Goal: Task Accomplishment & Management: Complete application form

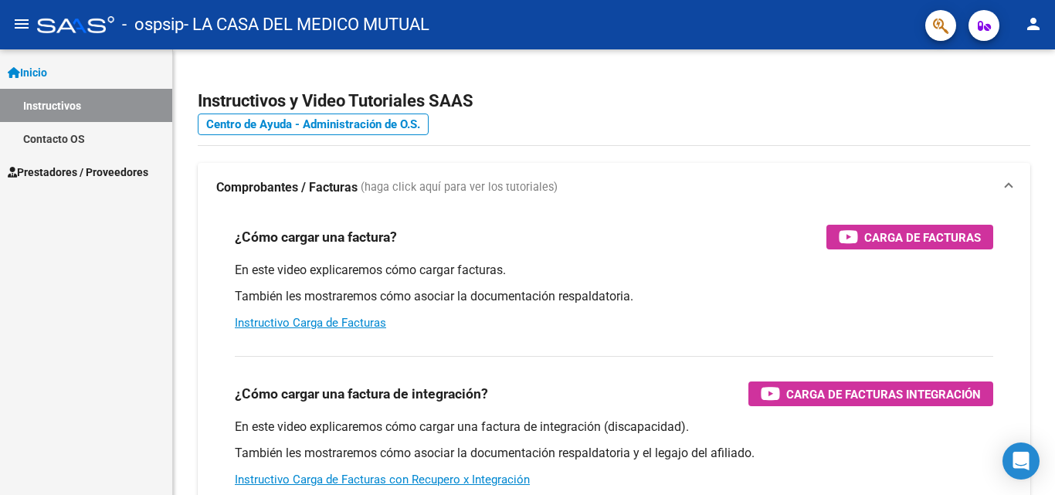
click at [57, 174] on span "Prestadores / Proveedores" at bounding box center [78, 172] width 141 height 17
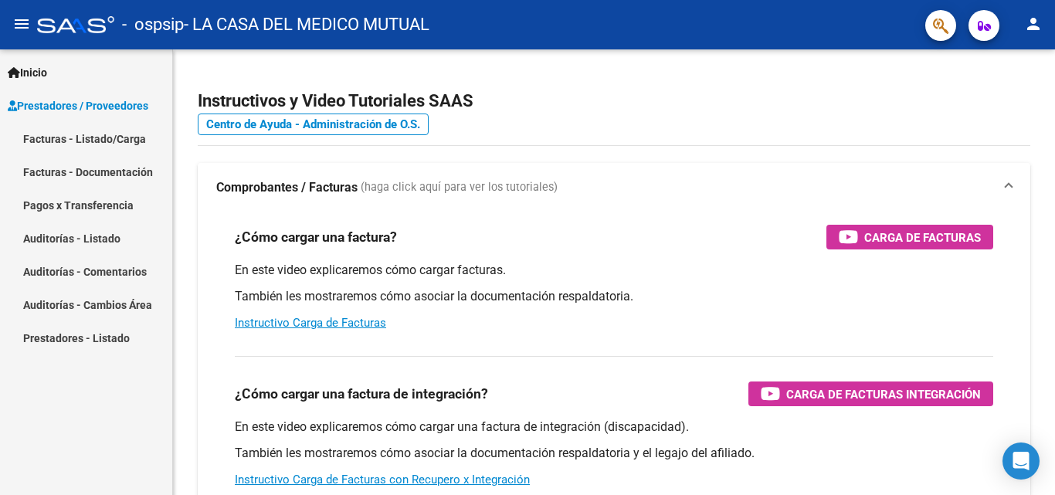
click at [70, 135] on link "Facturas - Listado/Carga" at bounding box center [86, 138] width 172 height 33
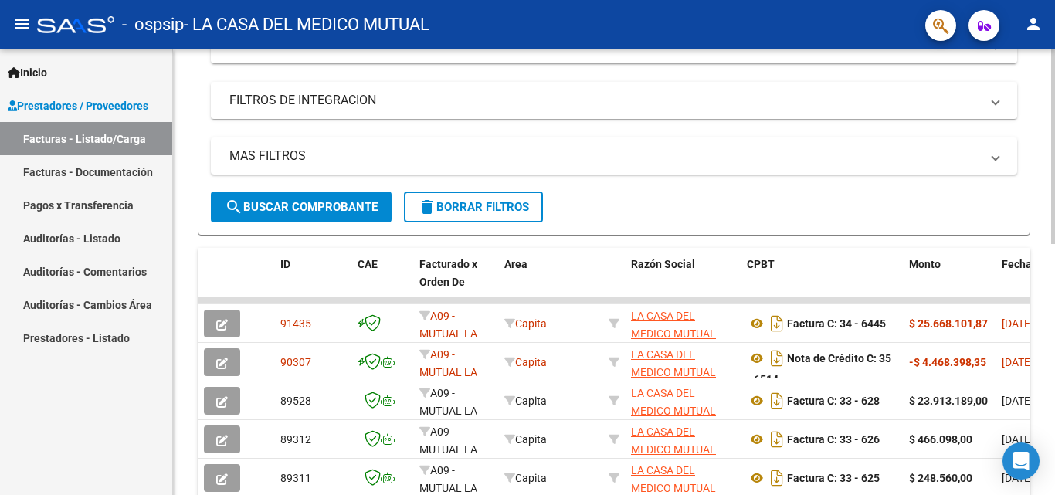
scroll to position [309, 0]
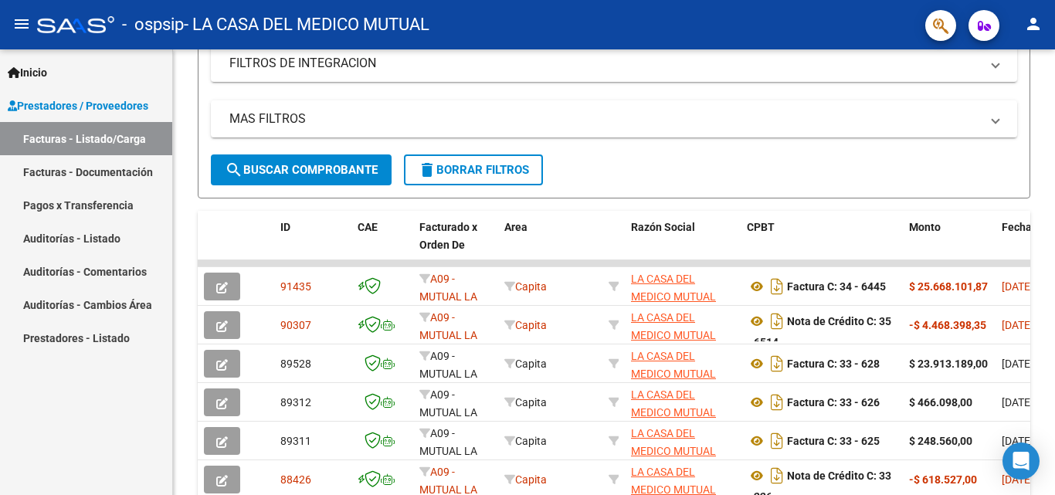
click at [118, 185] on link "Facturas - Documentación" at bounding box center [86, 171] width 172 height 33
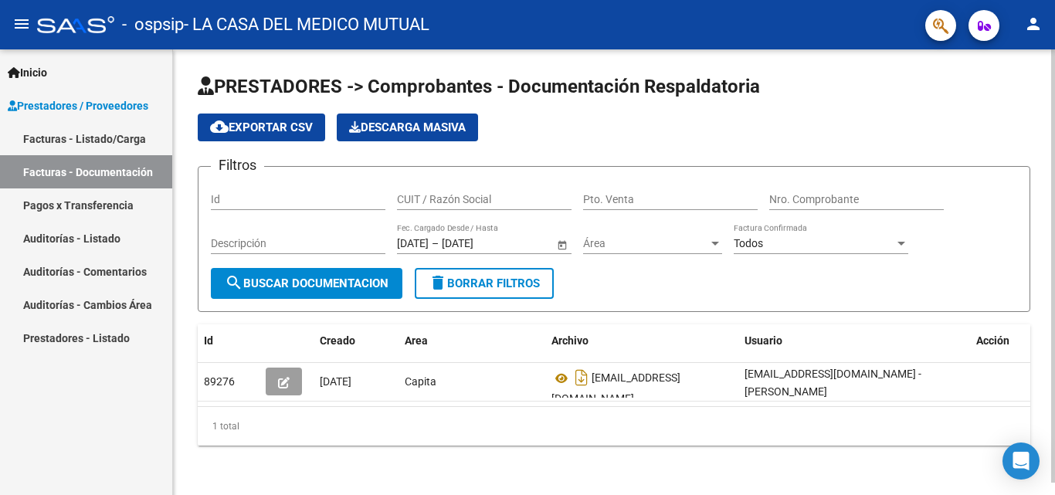
click at [301, 198] on input "Id" at bounding box center [298, 199] width 175 height 13
type input "91435"
type input "h"
type input "HIR LCMM"
click at [622, 206] on div "Pto. Venta" at bounding box center [670, 194] width 175 height 31
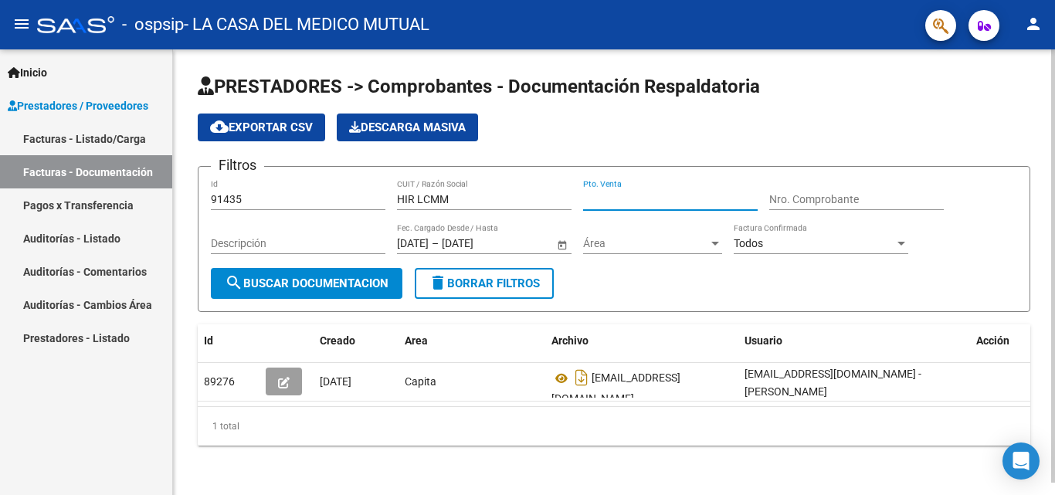
type input "3"
type input "34"
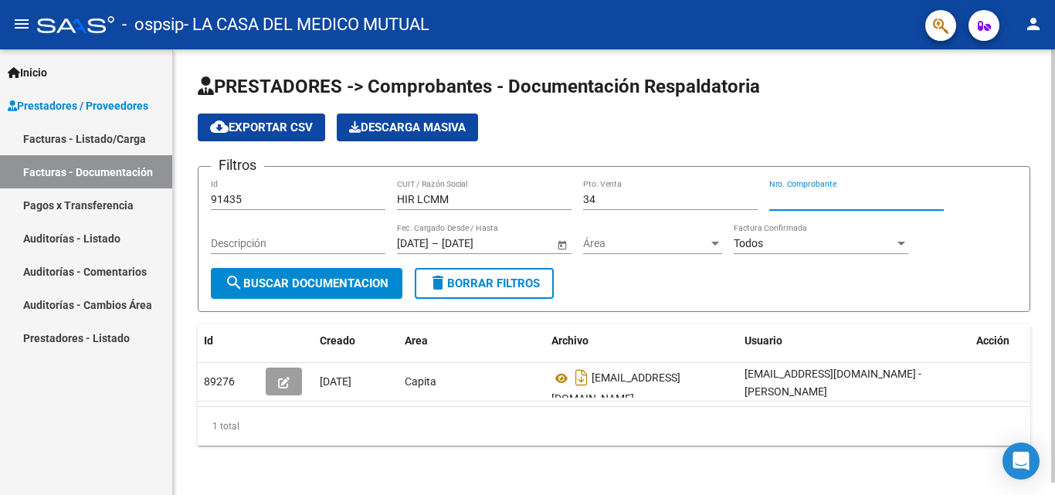
click at [615, 206] on div "34 Pto. Venta" at bounding box center [670, 194] width 175 height 31
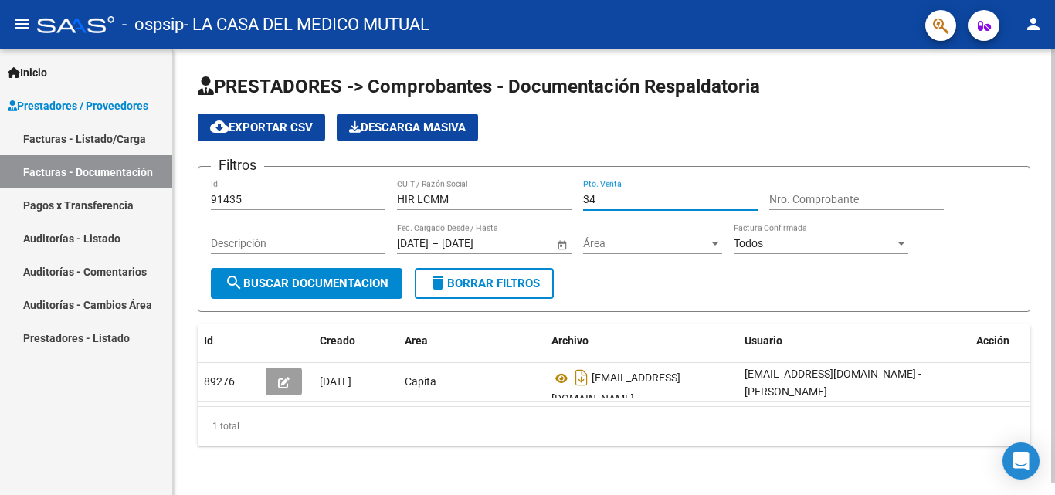
drag, startPoint x: 601, startPoint y: 202, endPoint x: 537, endPoint y: 209, distance: 64.6
click at [537, 209] on div "Filtros 91435 Id HIR LCMM CUIT / Razón Social 34 Pto. Venta Nro. Comprobante De…" at bounding box center [614, 223] width 806 height 89
type input "0034"
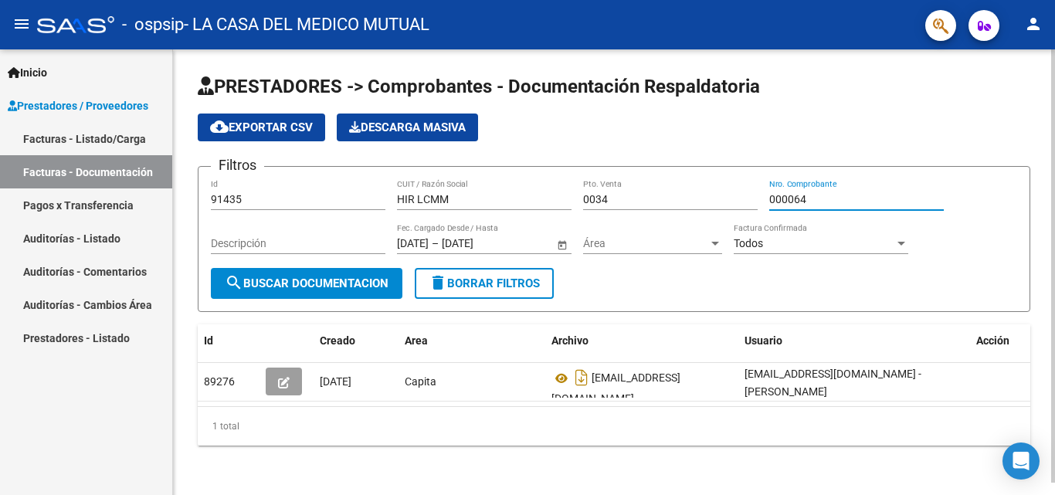
scroll to position [12, 0]
type input "000064"
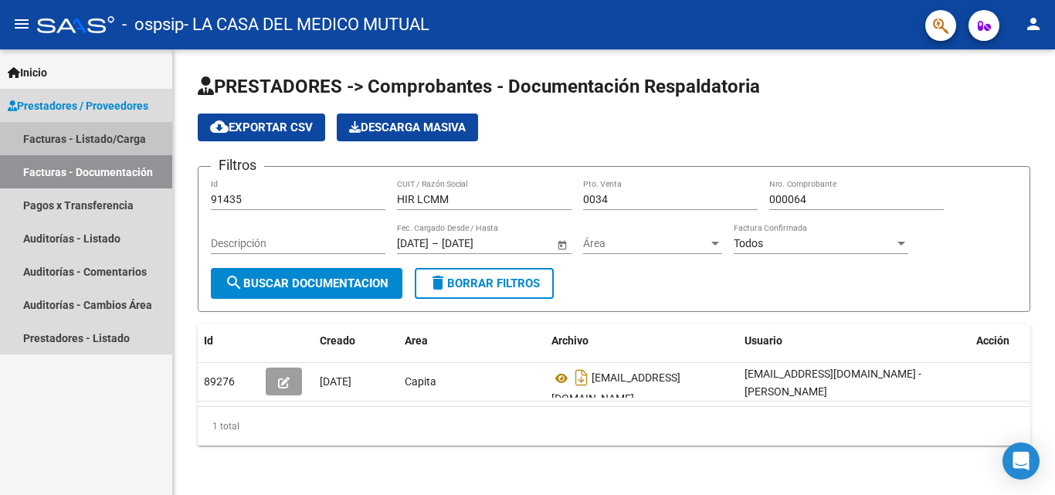
click at [80, 136] on link "Facturas - Listado/Carga" at bounding box center [86, 138] width 172 height 33
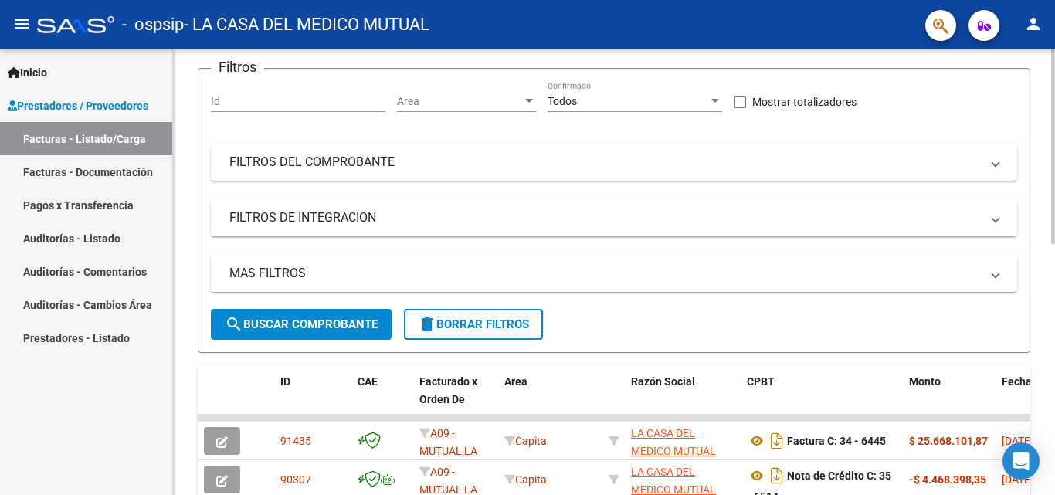
scroll to position [232, 0]
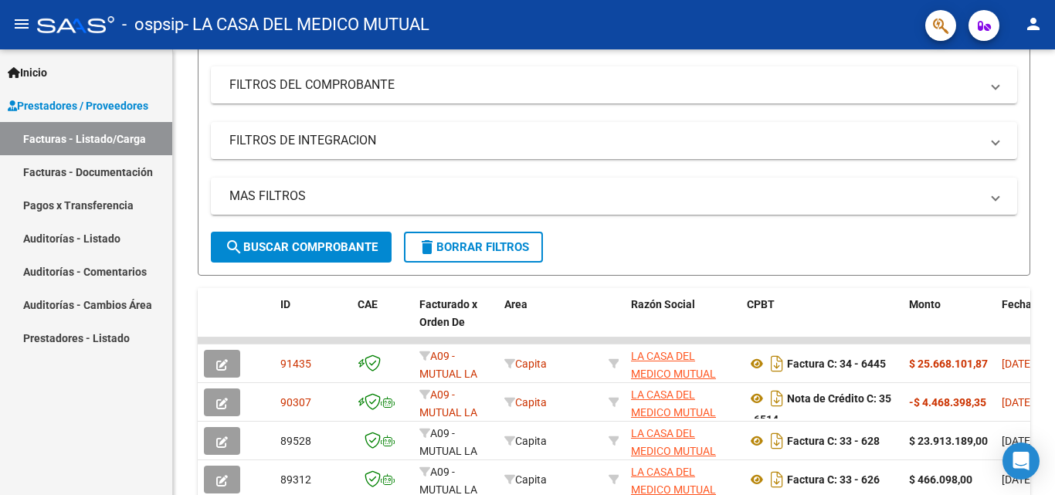
click at [77, 178] on link "Facturas - Documentación" at bounding box center [86, 171] width 172 height 33
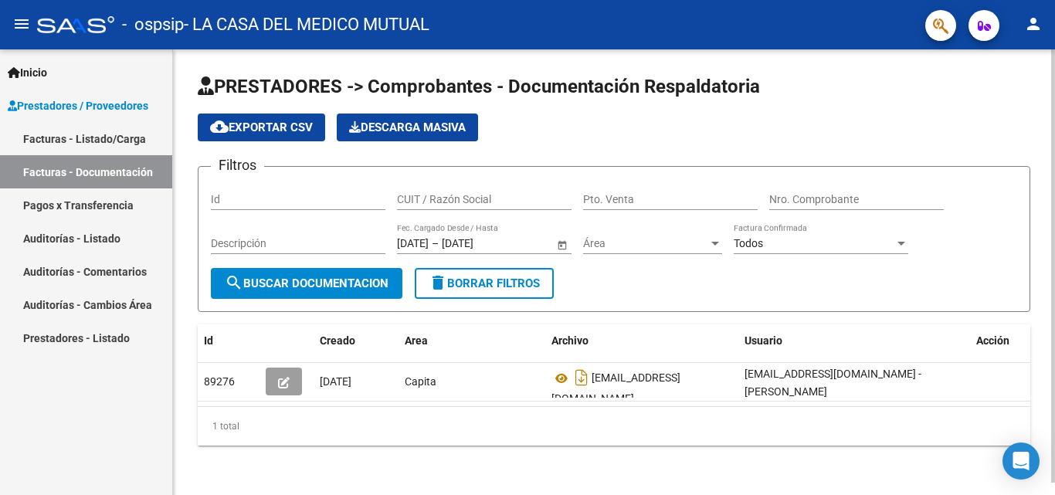
click at [246, 206] on div "Id" at bounding box center [298, 194] width 175 height 31
type input "91435"
click at [421, 192] on div "CUIT / Razón Social" at bounding box center [484, 194] width 175 height 31
type input "0"
type input "HIR LCMM"
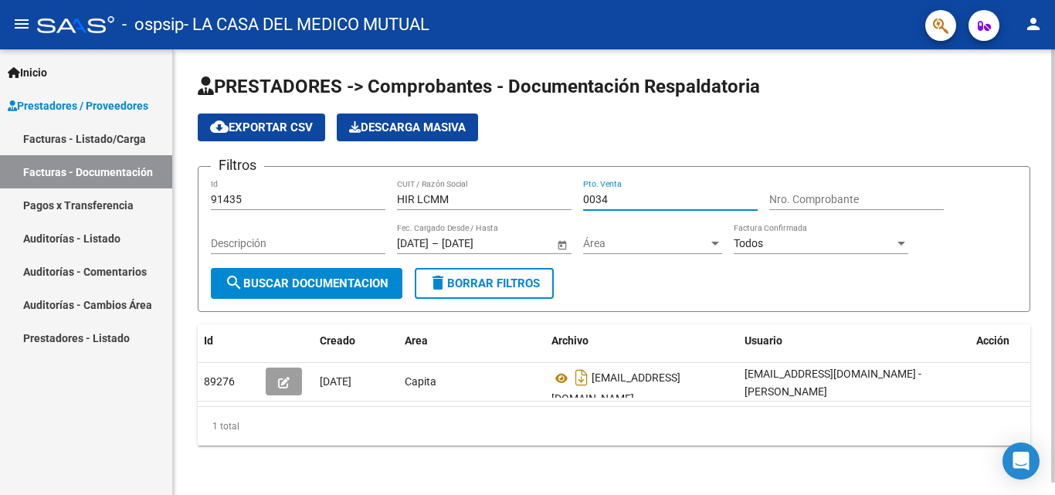
type input "0034"
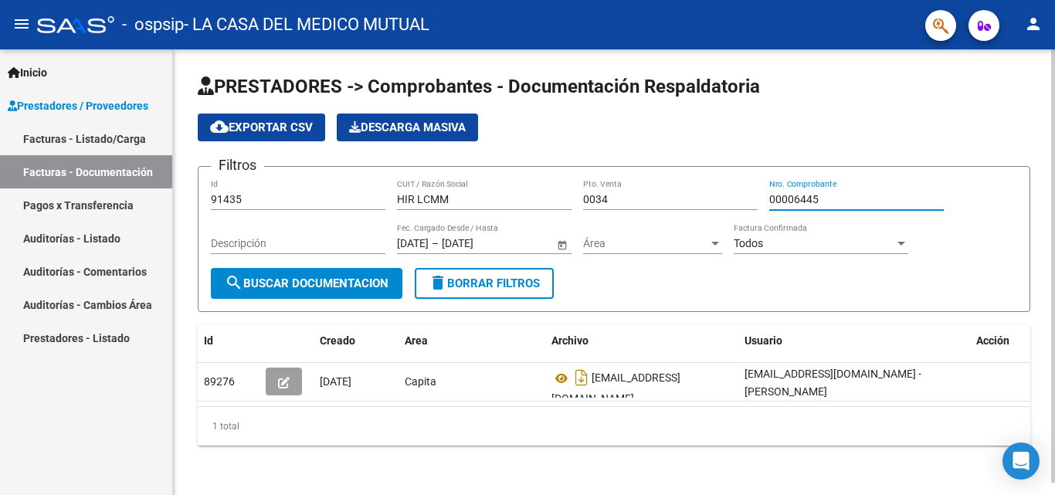
type input "00006445"
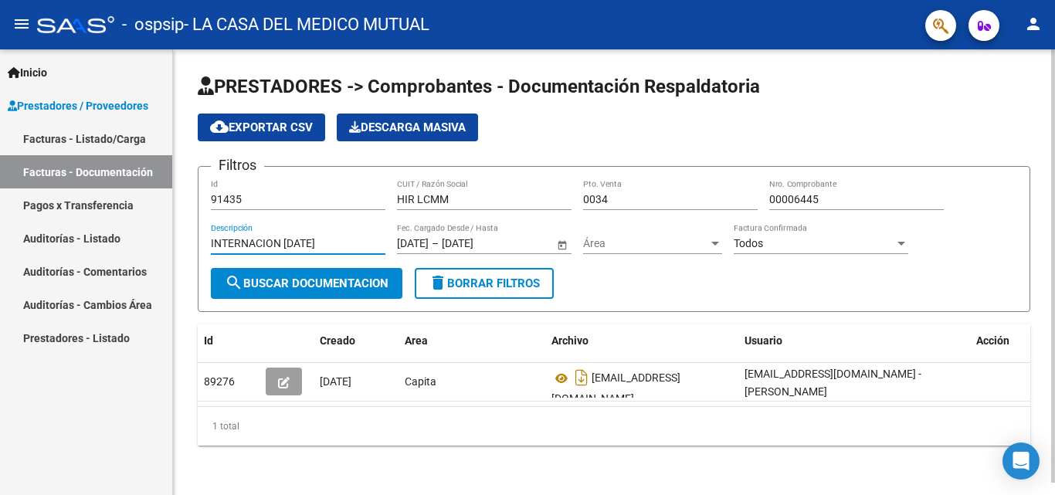
type input "INTERNACION [DATE]"
click at [703, 243] on span "Área" at bounding box center [645, 243] width 125 height 13
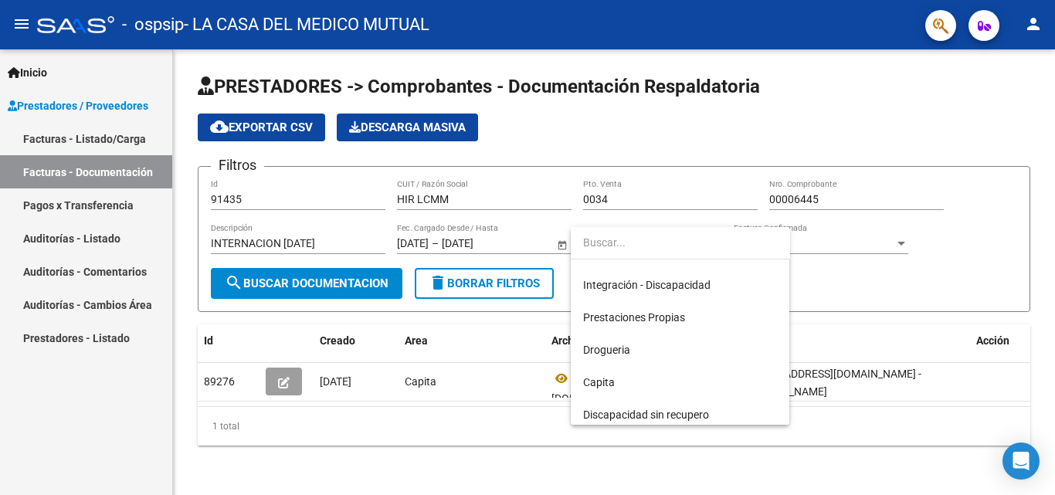
scroll to position [114, 0]
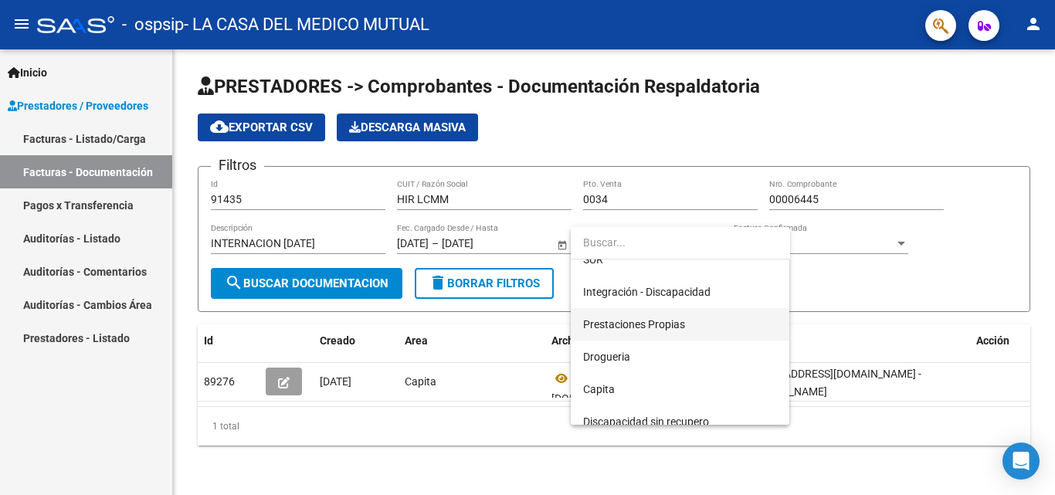
click at [686, 317] on span "Prestaciones Propias" at bounding box center [680, 324] width 194 height 32
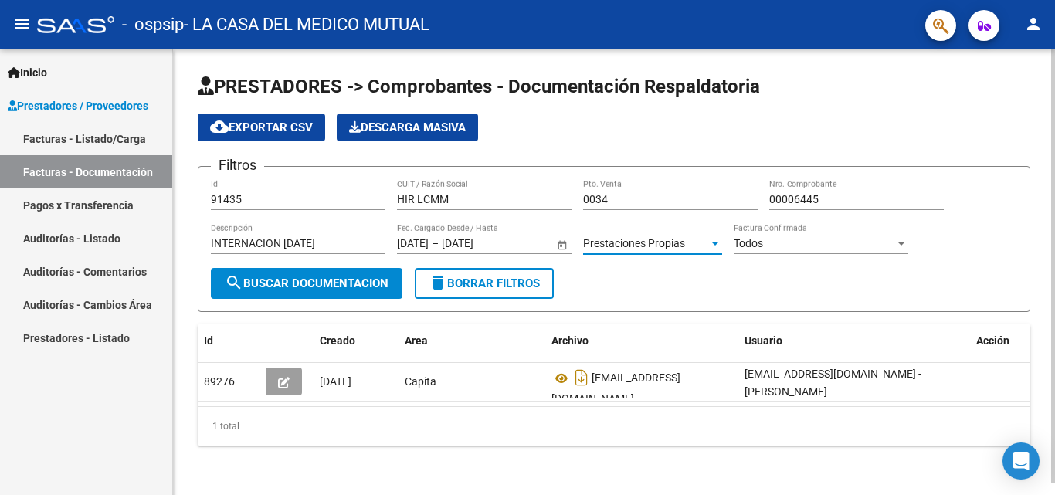
click at [894, 242] on div at bounding box center [901, 243] width 14 height 12
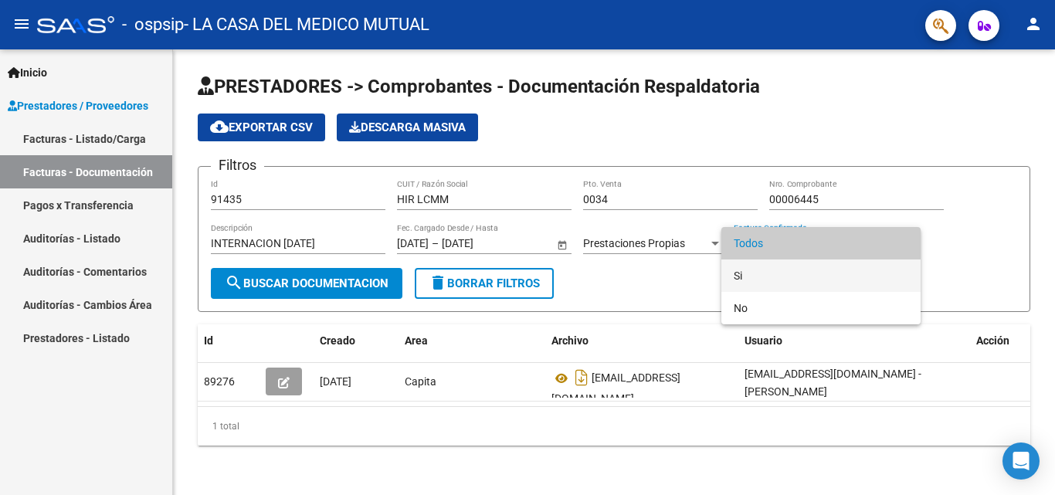
click at [738, 278] on span "Si" at bounding box center [821, 275] width 175 height 32
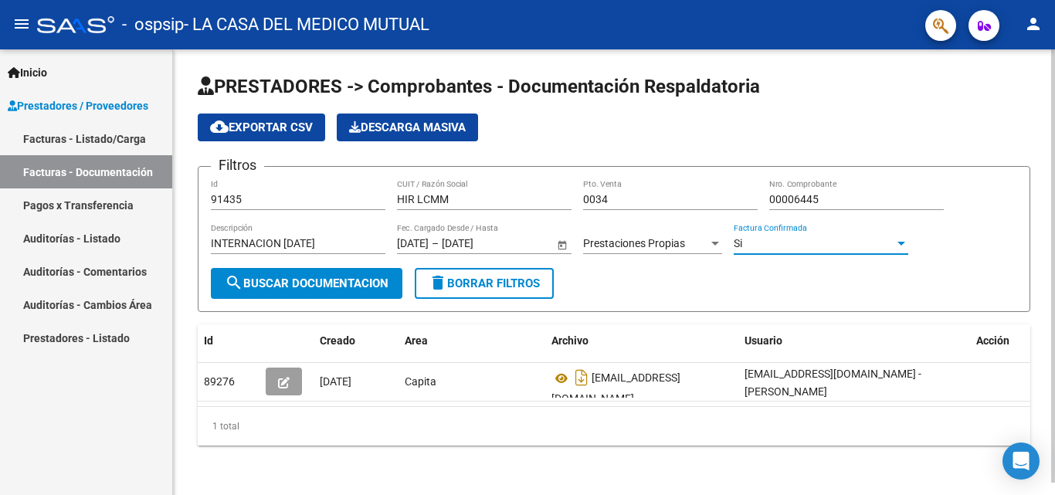
click at [318, 288] on span "search Buscar Documentacion" at bounding box center [307, 283] width 164 height 14
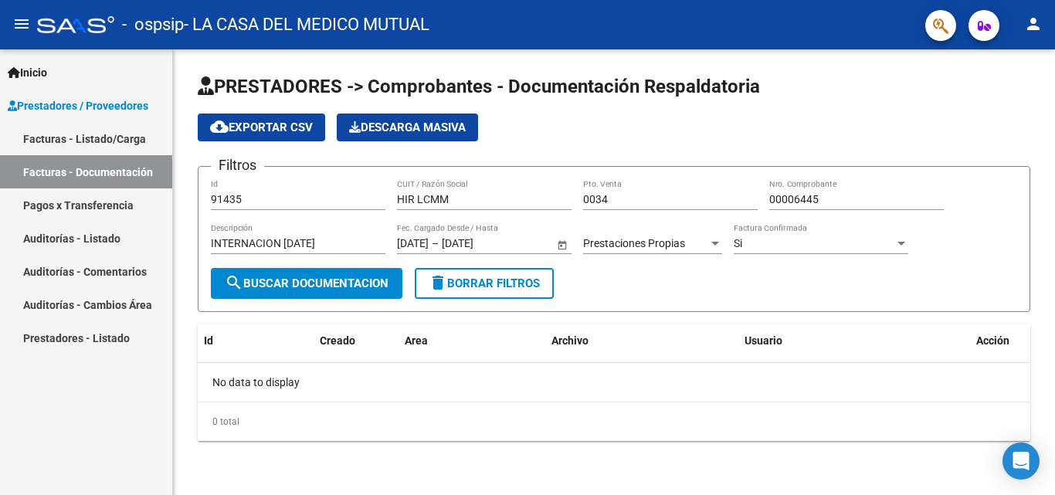
click at [97, 132] on link "Facturas - Listado/Carga" at bounding box center [86, 138] width 172 height 33
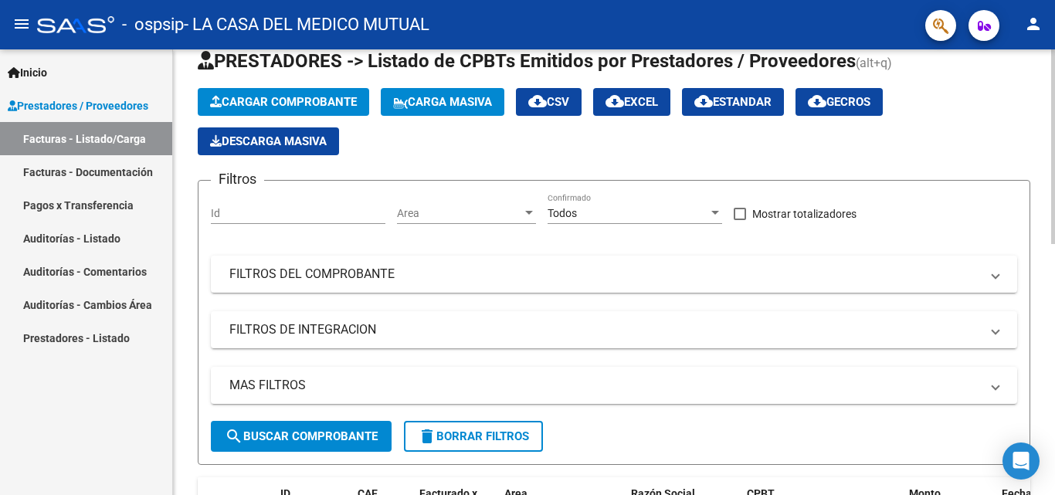
scroll to position [77, 0]
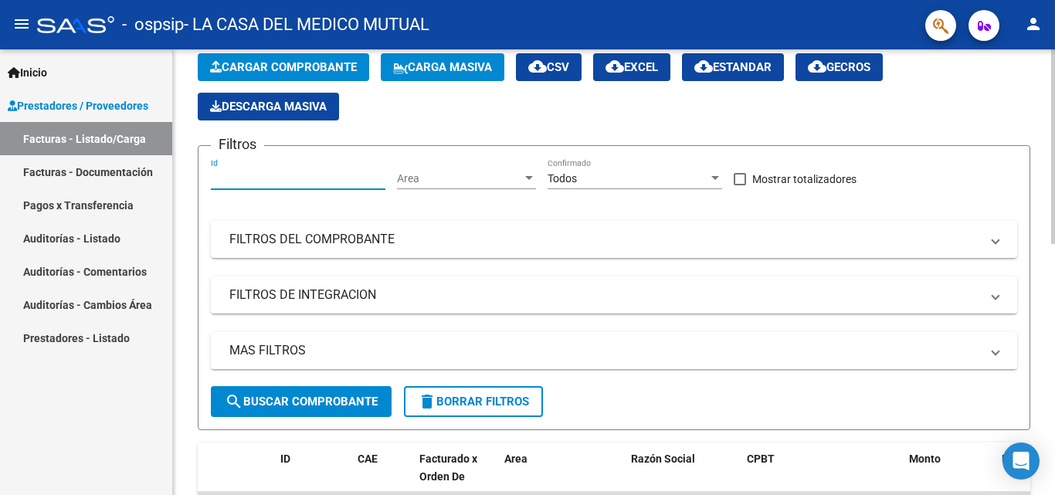
click at [327, 182] on input "Id" at bounding box center [298, 178] width 175 height 13
type input "91435"
click at [524, 178] on div at bounding box center [529, 178] width 14 height 12
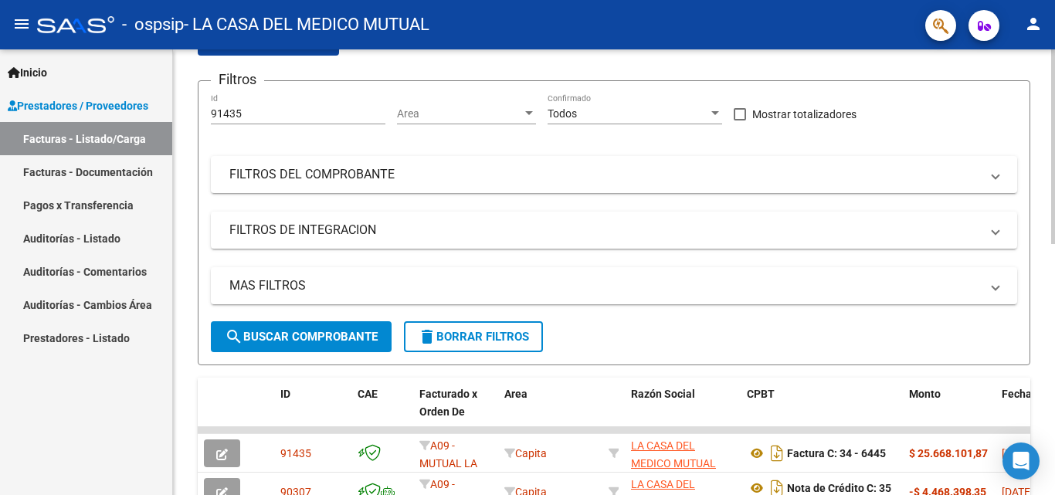
scroll to position [232, 0]
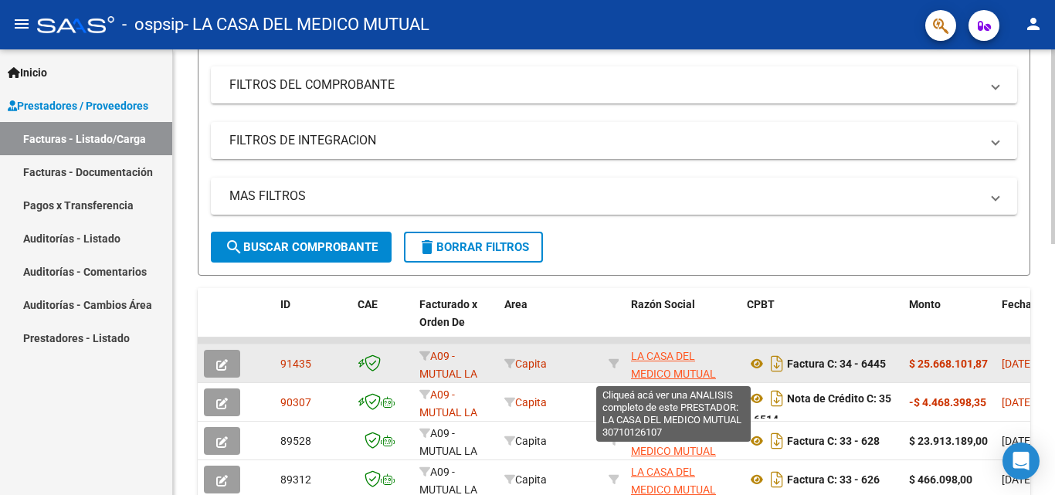
click at [672, 369] on span "LA CASA DEL MEDICO MUTUAL" at bounding box center [673, 365] width 85 height 30
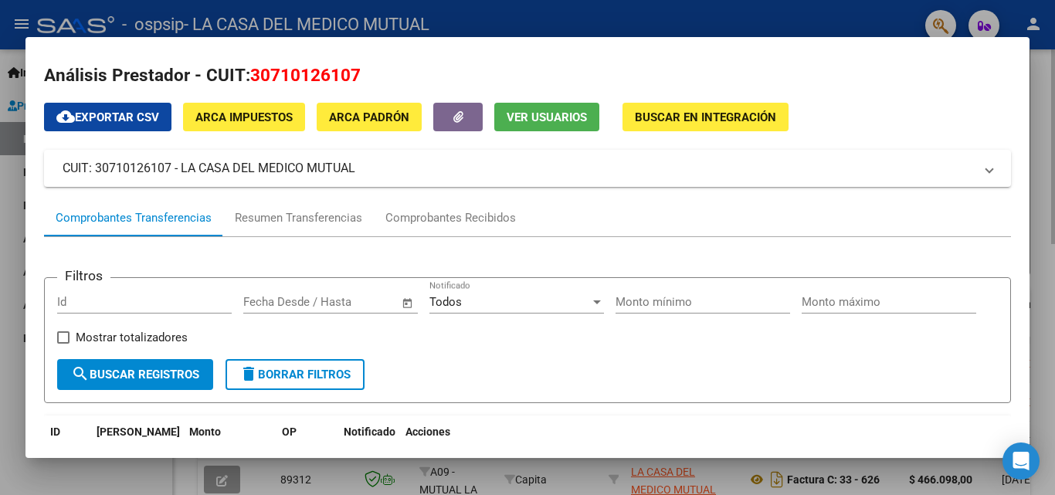
scroll to position [0, 0]
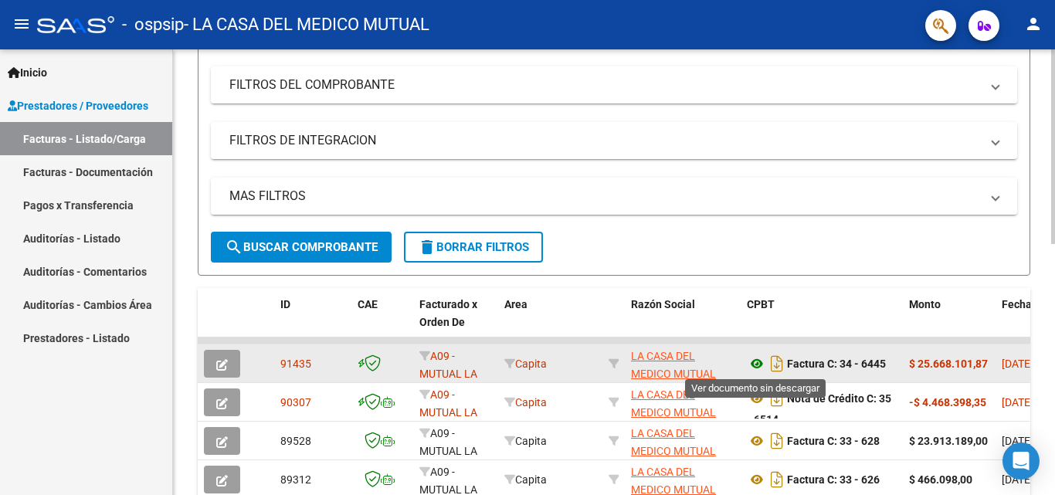
click at [755, 364] on icon at bounding box center [757, 363] width 20 height 19
click at [223, 367] on icon "button" at bounding box center [222, 365] width 12 height 12
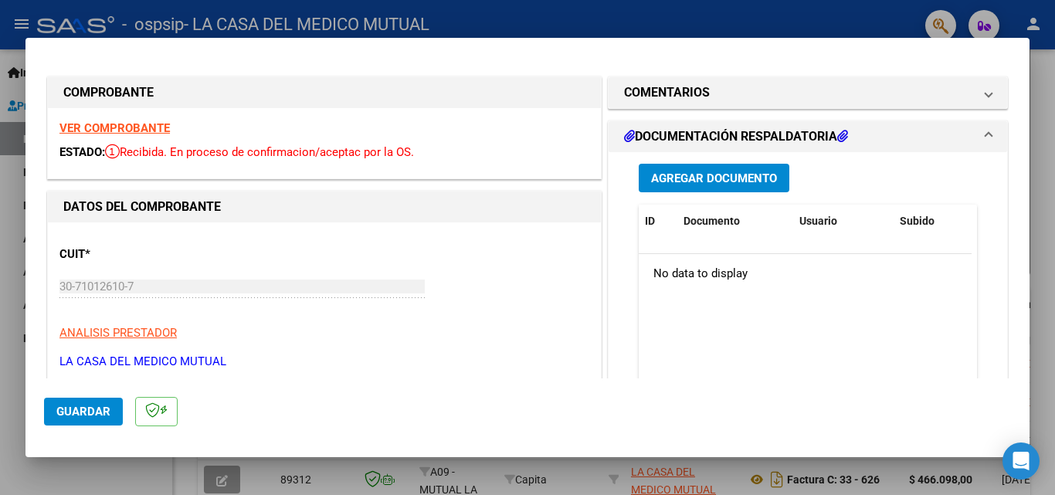
click at [689, 184] on span "Agregar Documento" at bounding box center [714, 178] width 126 height 14
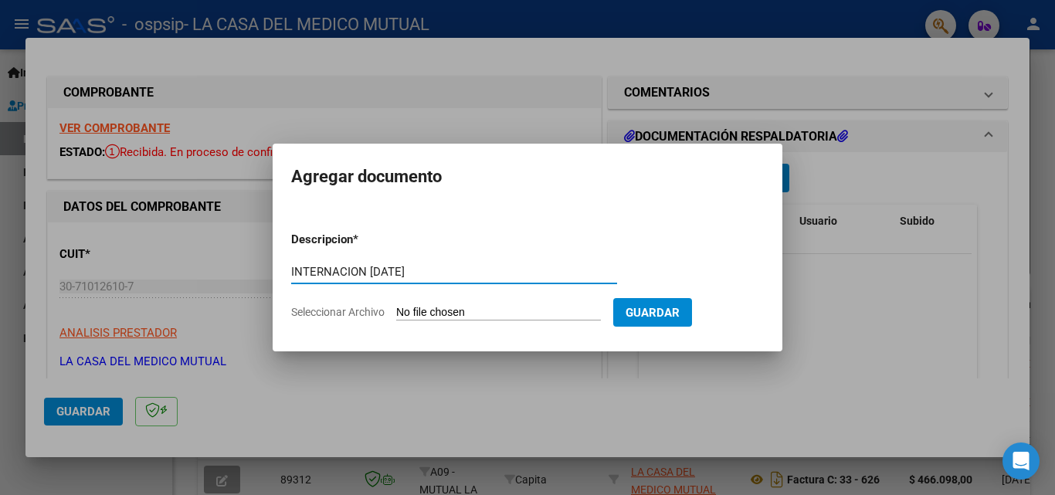
type input "INTERNACION [DATE]"
click at [426, 313] on input "Seleccionar Archivo" at bounding box center [498, 313] width 205 height 15
type input "C:\fakepath\F34-6445 INTERNACION [DATE] C.pdf"
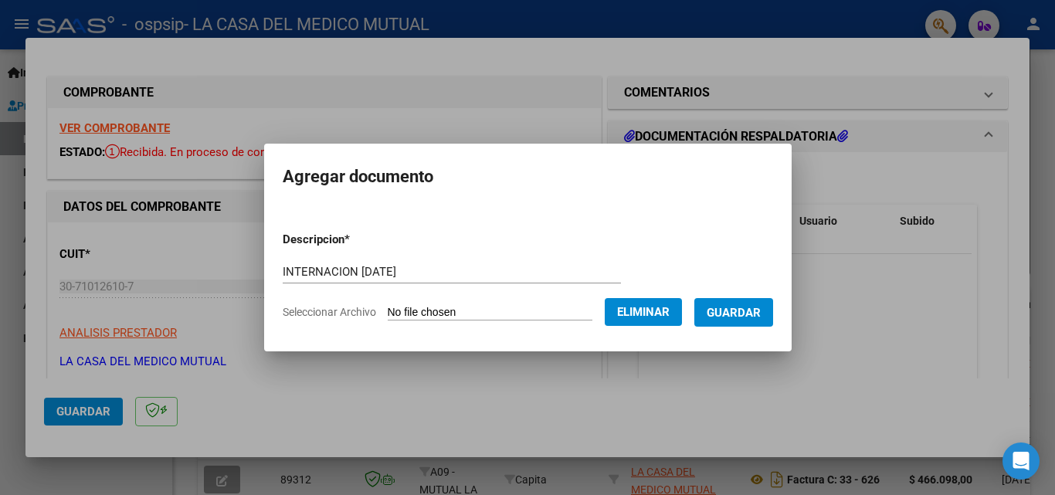
click at [763, 327] on form "Descripcion * INTERNACION [DATE] Escriba aquí una descripcion Seleccionar Archi…" at bounding box center [528, 275] width 490 height 113
click at [755, 310] on span "Guardar" at bounding box center [734, 313] width 54 height 14
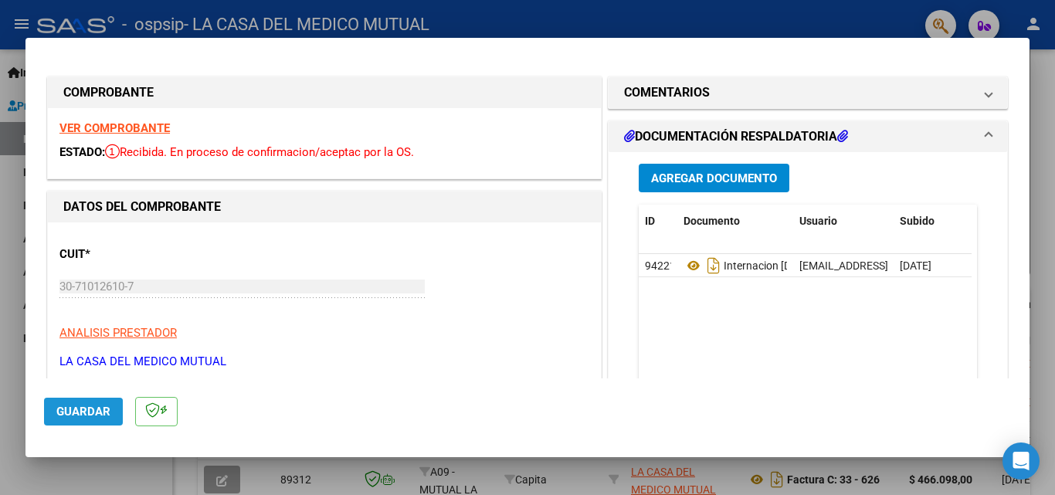
click at [76, 415] on span "Guardar" at bounding box center [83, 412] width 54 height 14
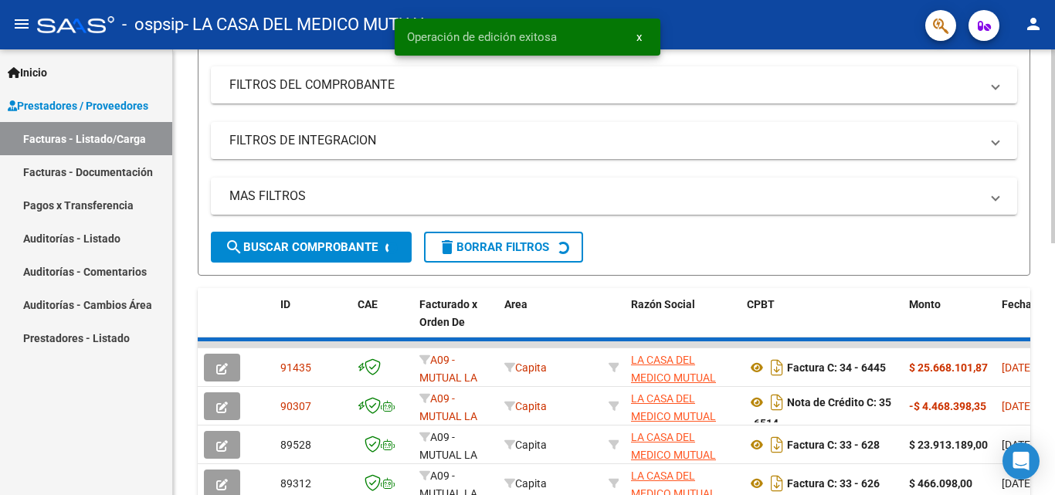
scroll to position [232, 0]
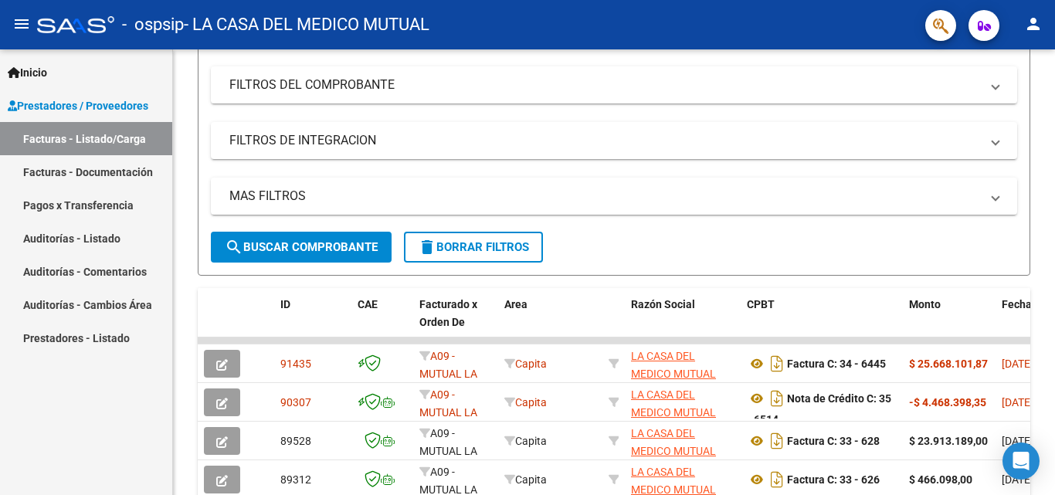
click at [104, 209] on link "Pagos x Transferencia" at bounding box center [86, 204] width 172 height 33
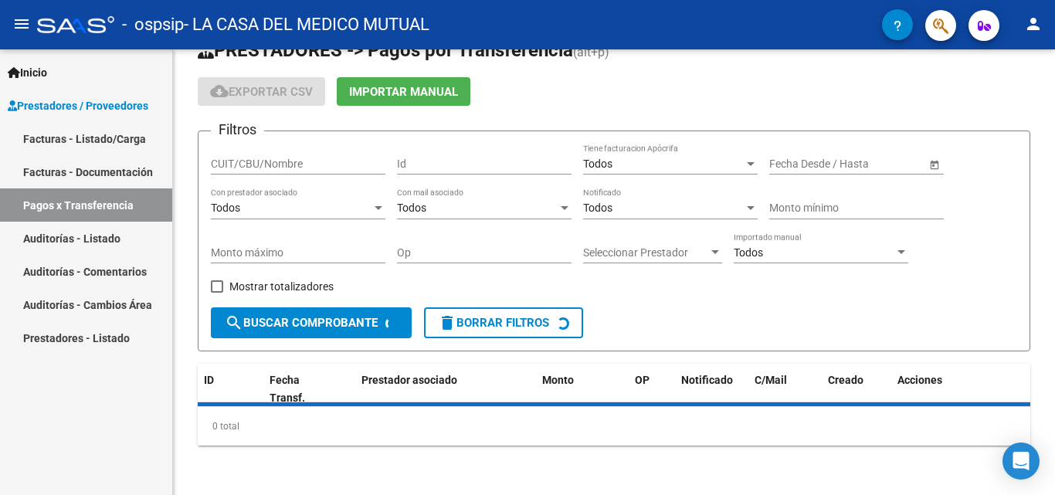
scroll to position [232, 0]
